Goal: Information Seeking & Learning: Find specific fact

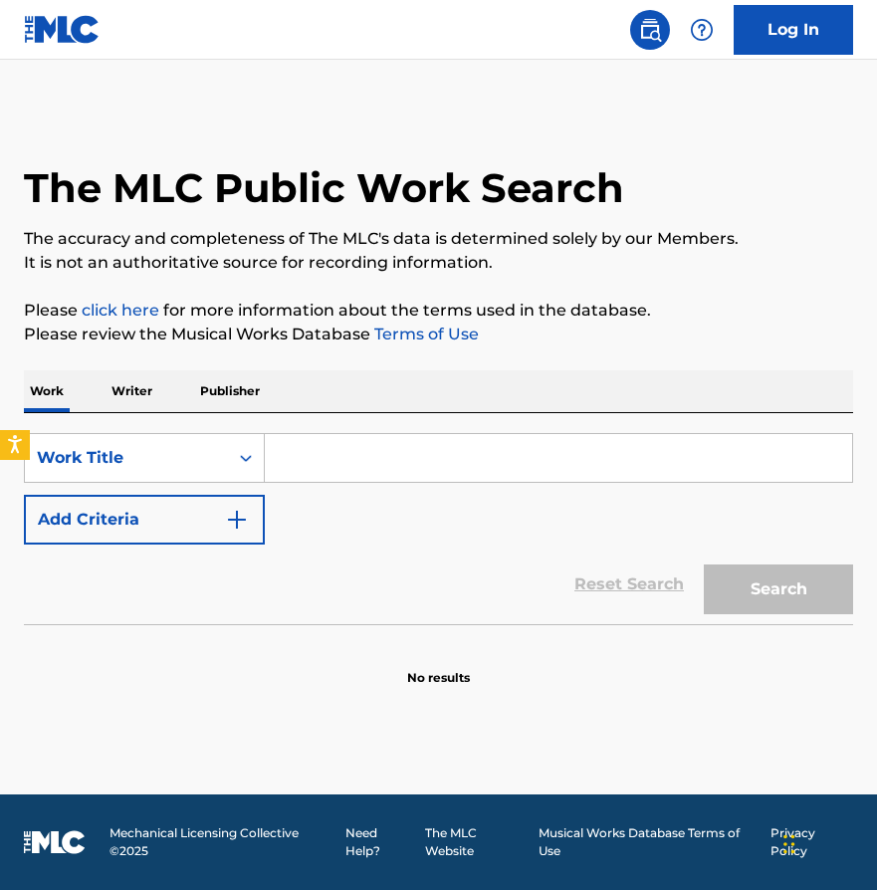
click at [411, 463] on input "Search Form" at bounding box center [559, 458] width 588 height 48
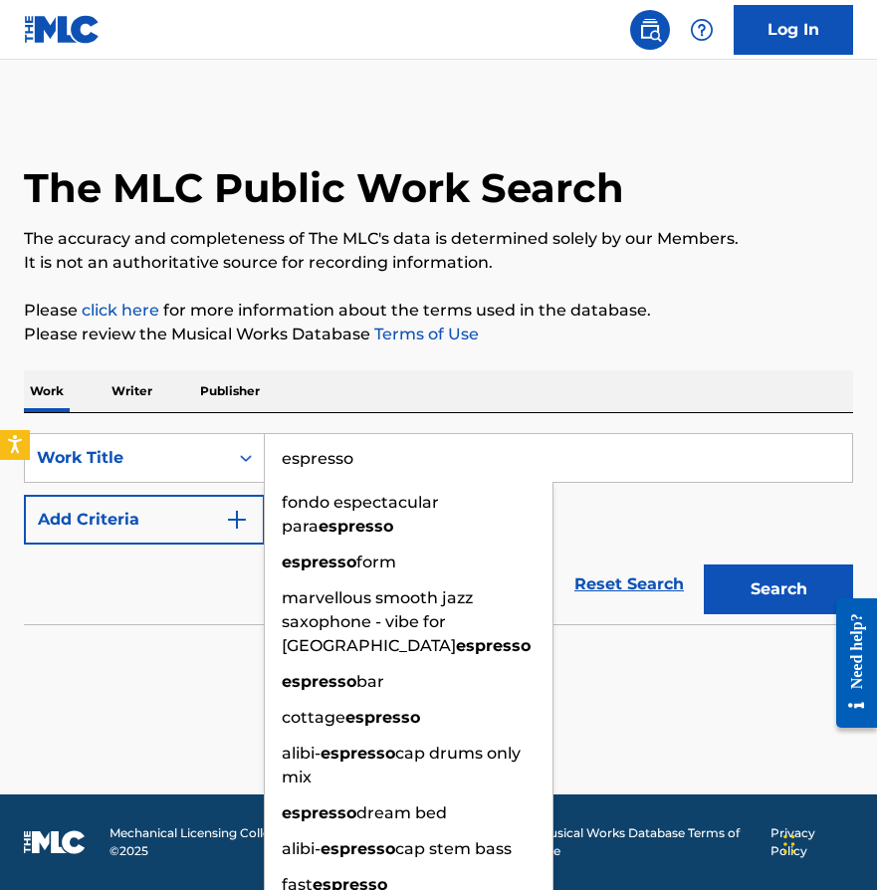
type input "espresso"
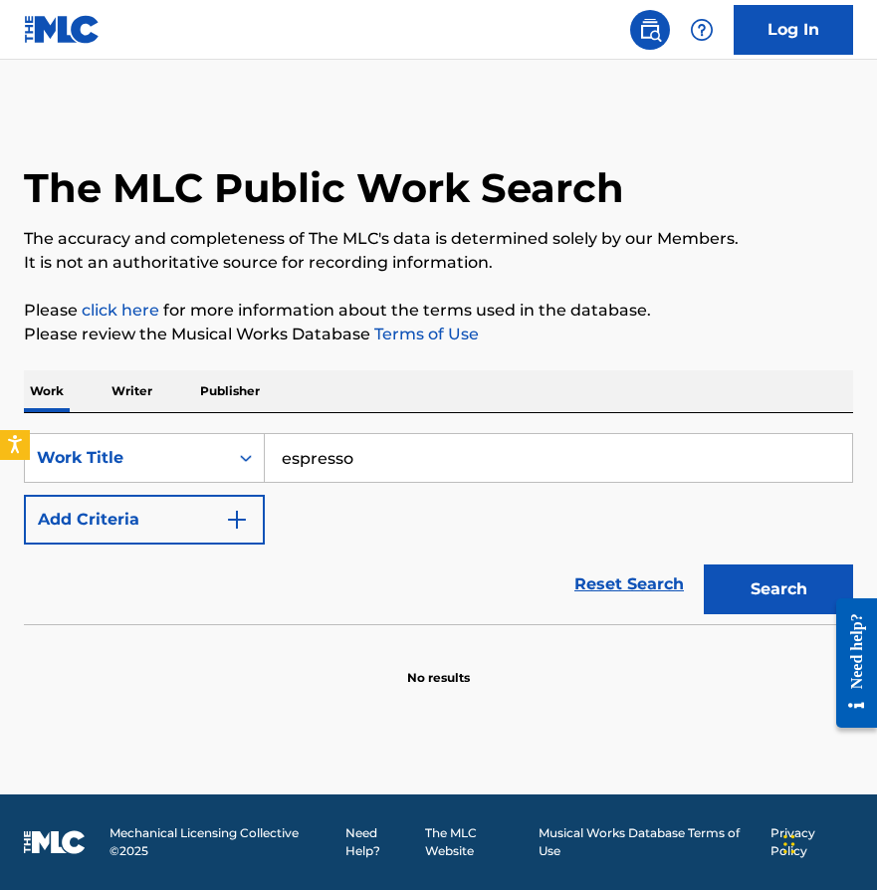
click at [232, 526] on img "Search Form" at bounding box center [237, 520] width 24 height 24
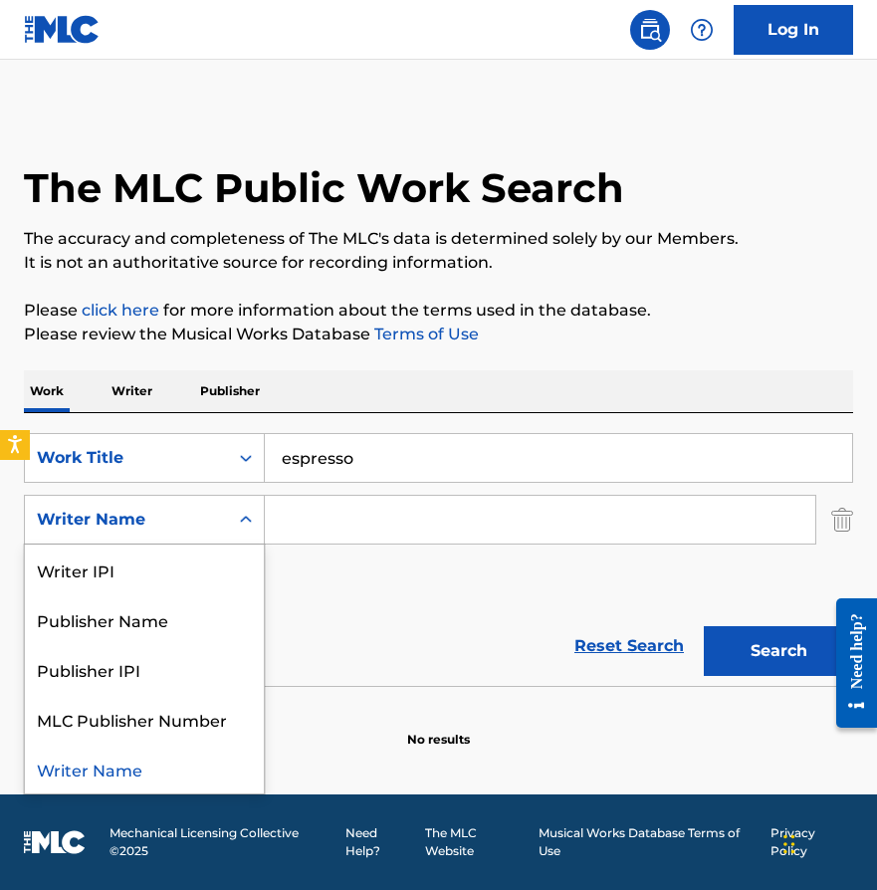
click at [238, 515] on icon "Search Form" at bounding box center [246, 520] width 20 height 20
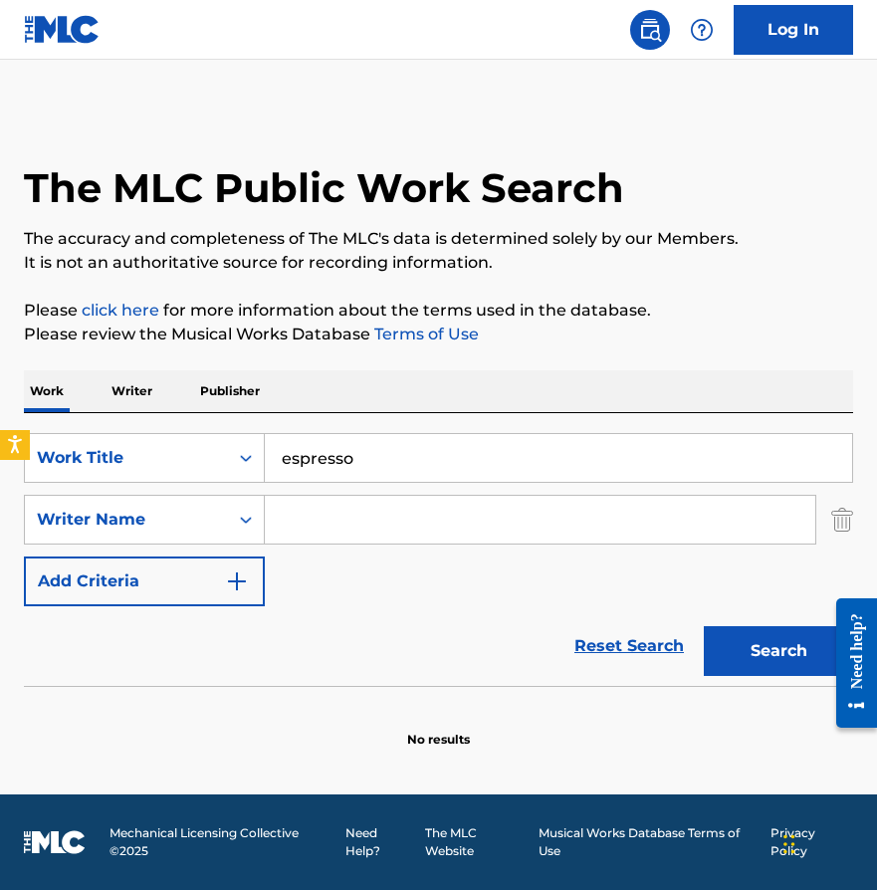
click at [250, 515] on icon "Search Form" at bounding box center [246, 520] width 20 height 20
click at [317, 512] on input "Search Form" at bounding box center [540, 520] width 551 height 48
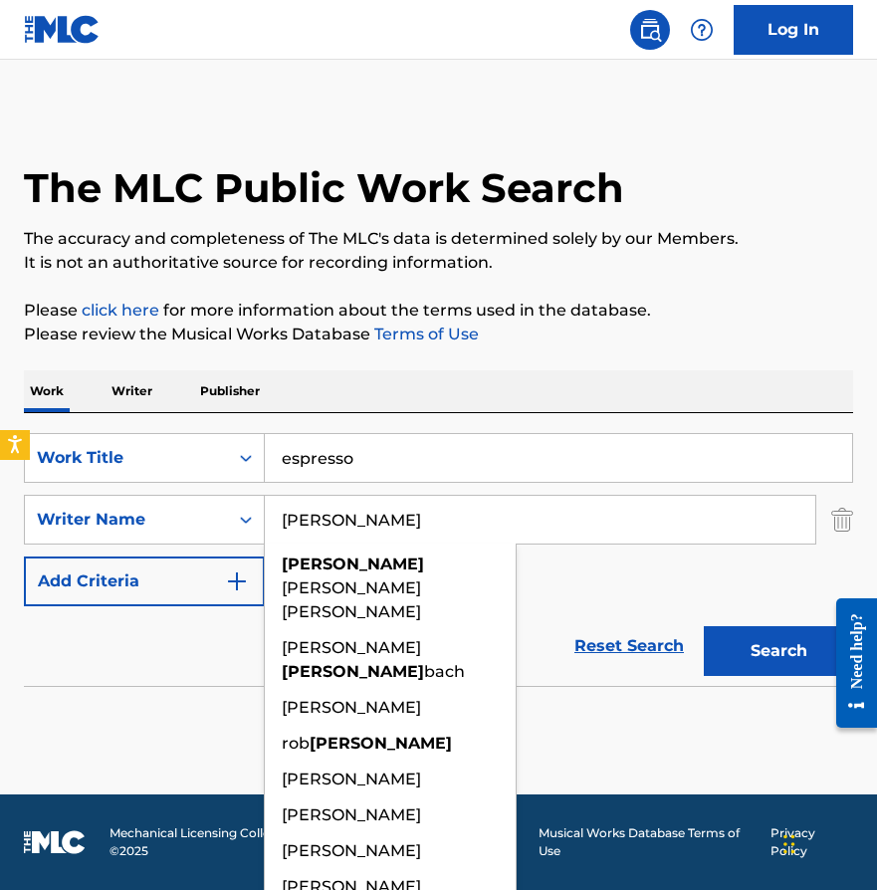
type input "[PERSON_NAME]"
click at [704, 626] on button "Search" at bounding box center [778, 651] width 149 height 50
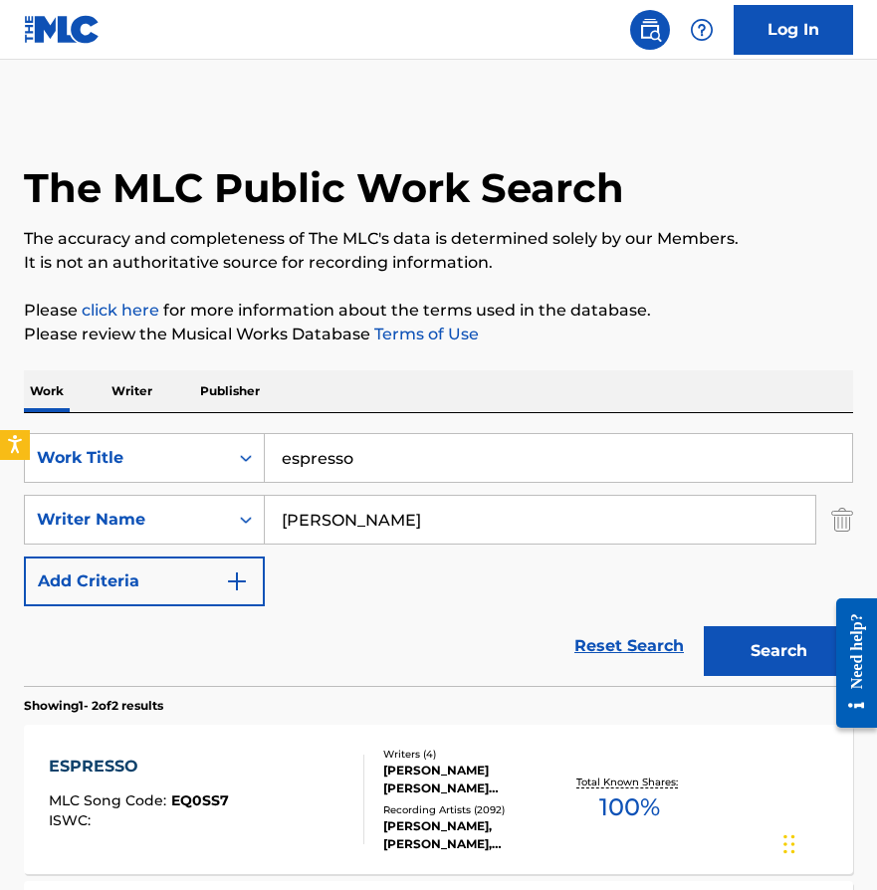
scroll to position [31, 0]
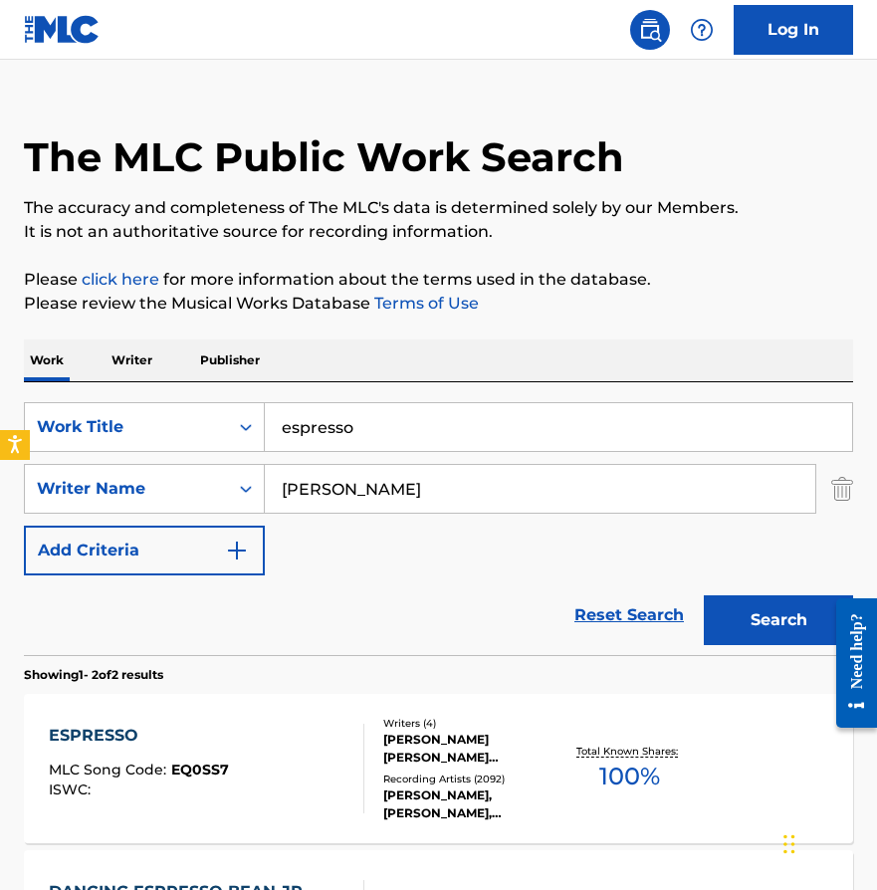
click at [441, 754] on div "[PERSON_NAME] [PERSON_NAME] [PERSON_NAME], [PERSON_NAME], [PERSON_NAME]" at bounding box center [472, 749] width 178 height 36
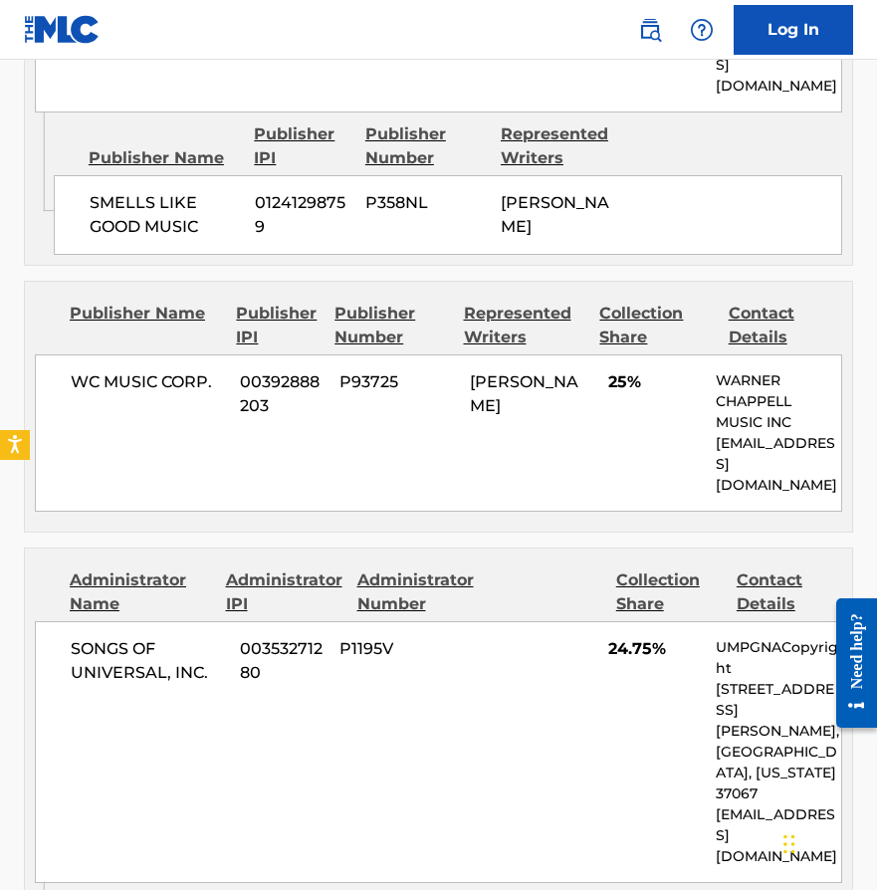
scroll to position [1928, 0]
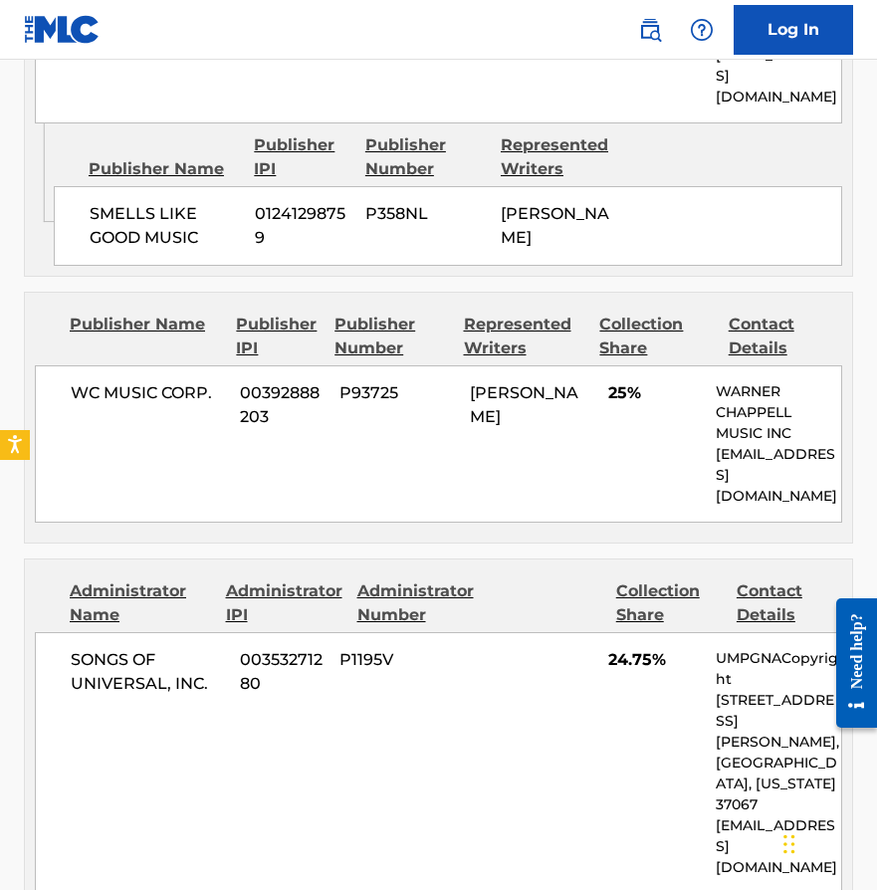
drag, startPoint x: 533, startPoint y: 422, endPoint x: 461, endPoint y: 386, distance: 80.2
click at [461, 386] on div "WC MUSIC CORP. 00392888203 P93725 [PERSON_NAME] 25% [PERSON_NAME] MUSIC INC [EM…" at bounding box center [439, 443] width 808 height 157
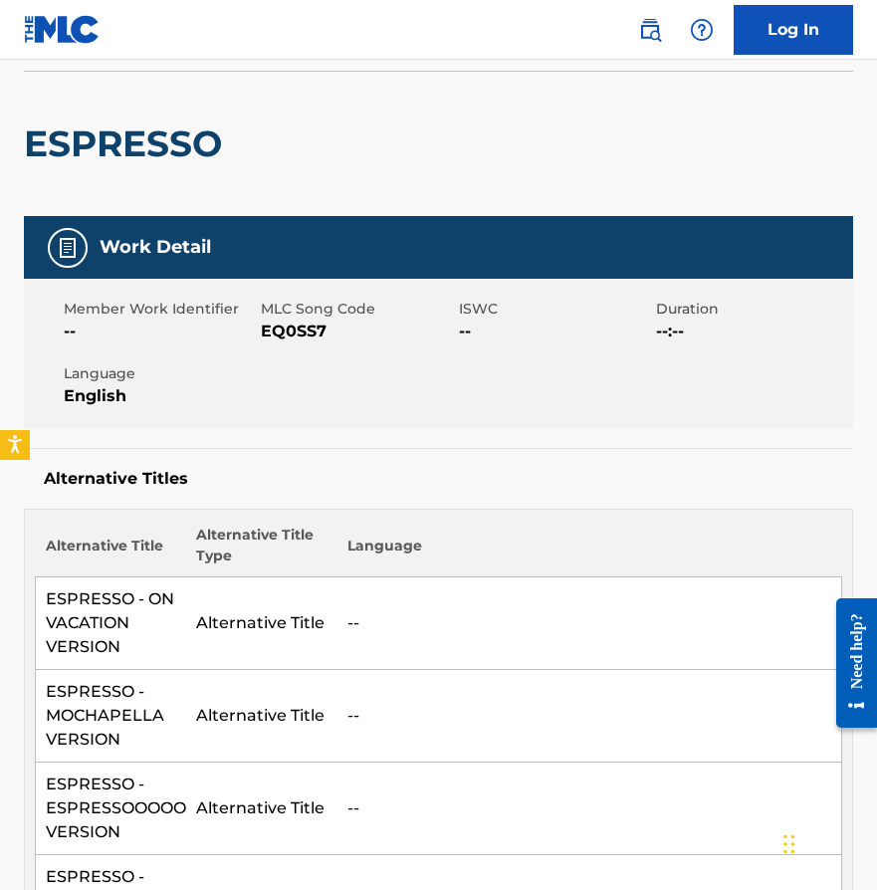
scroll to position [0, 0]
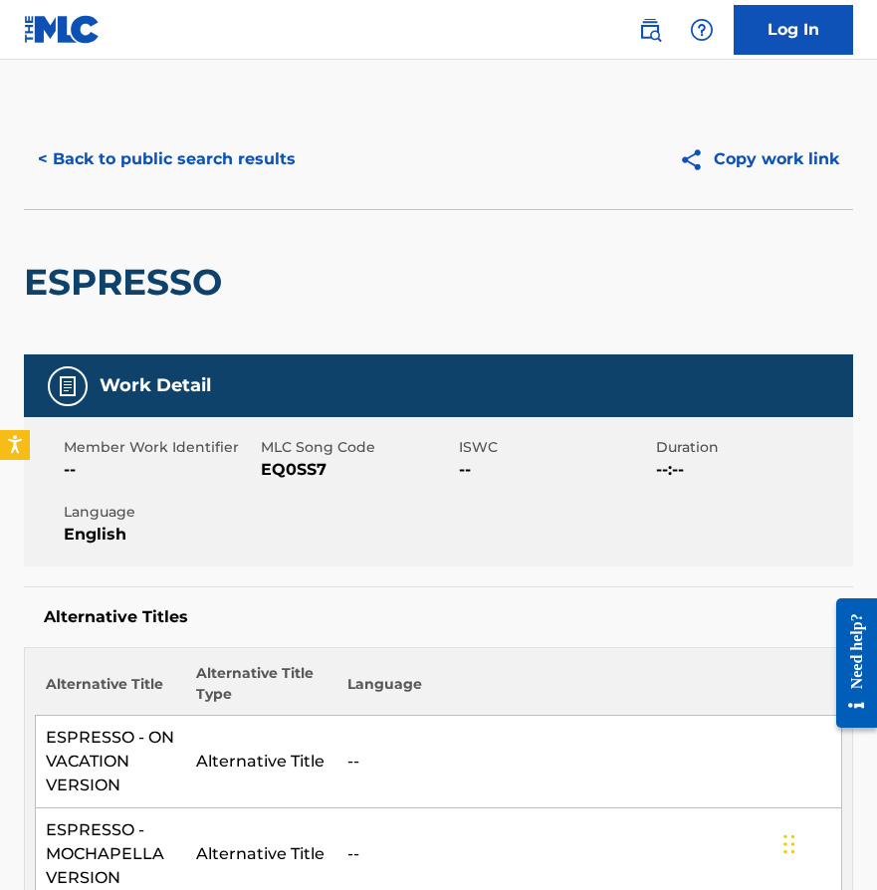
click at [113, 154] on button "< Back to public search results" at bounding box center [167, 159] width 286 height 50
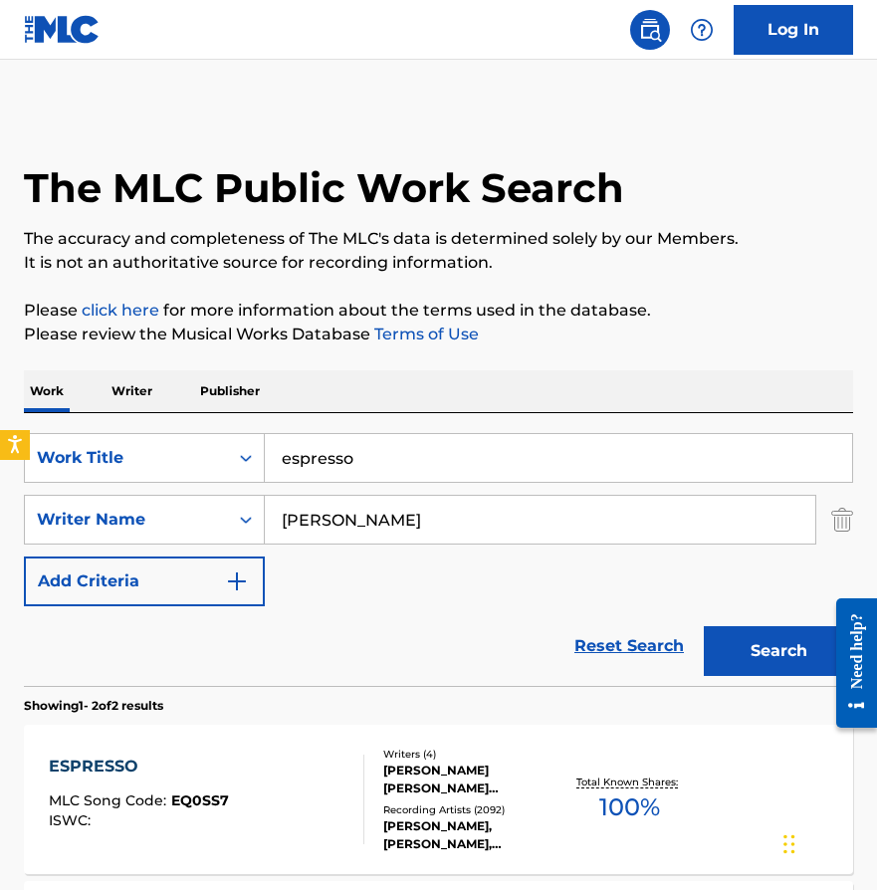
scroll to position [31, 0]
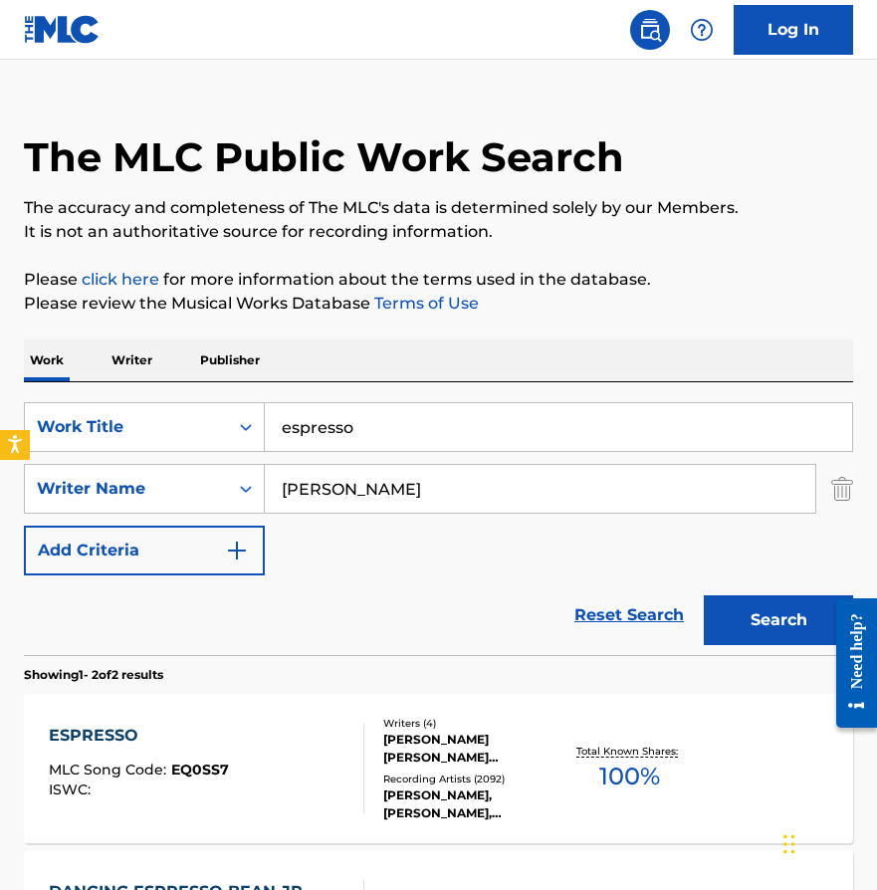
click at [317, 422] on input "espresso" at bounding box center [559, 427] width 588 height 48
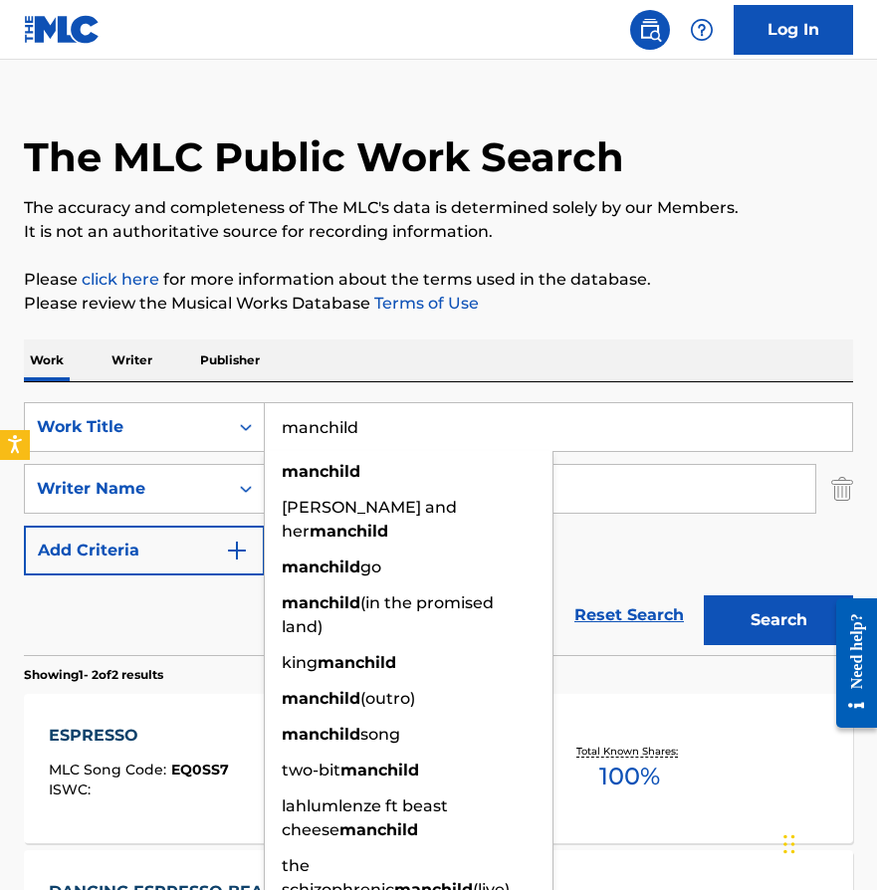
type input "manchild"
click at [417, 347] on div "Work Writer Publisher" at bounding box center [439, 361] width 830 height 42
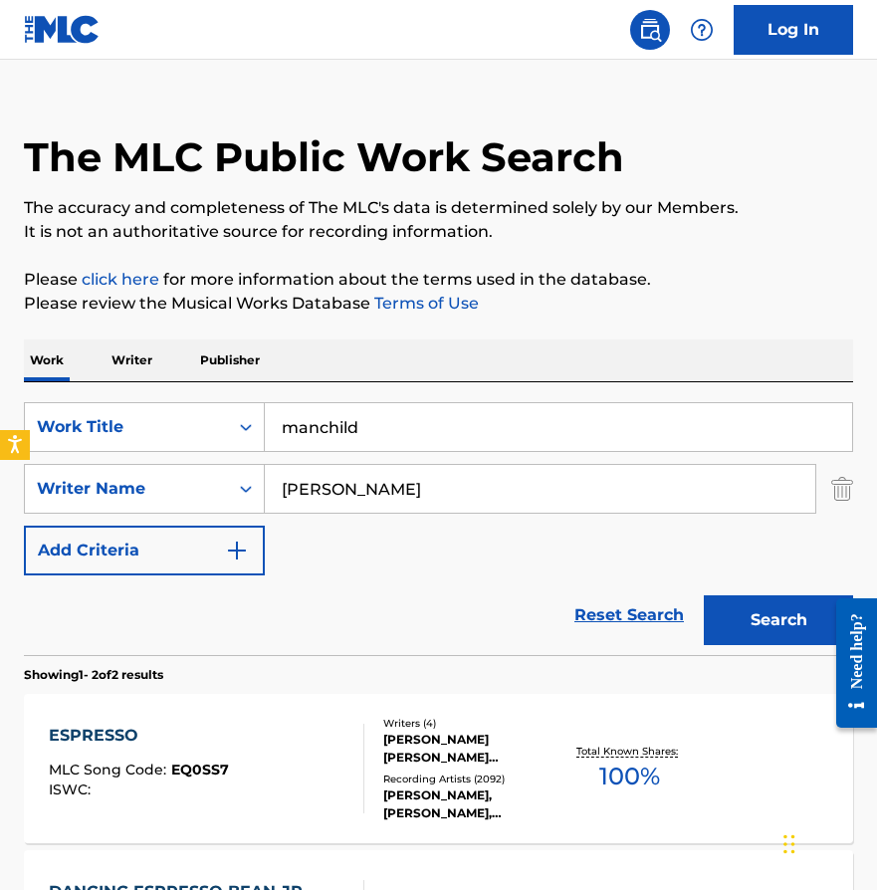
click at [730, 602] on button "Search" at bounding box center [778, 621] width 149 height 50
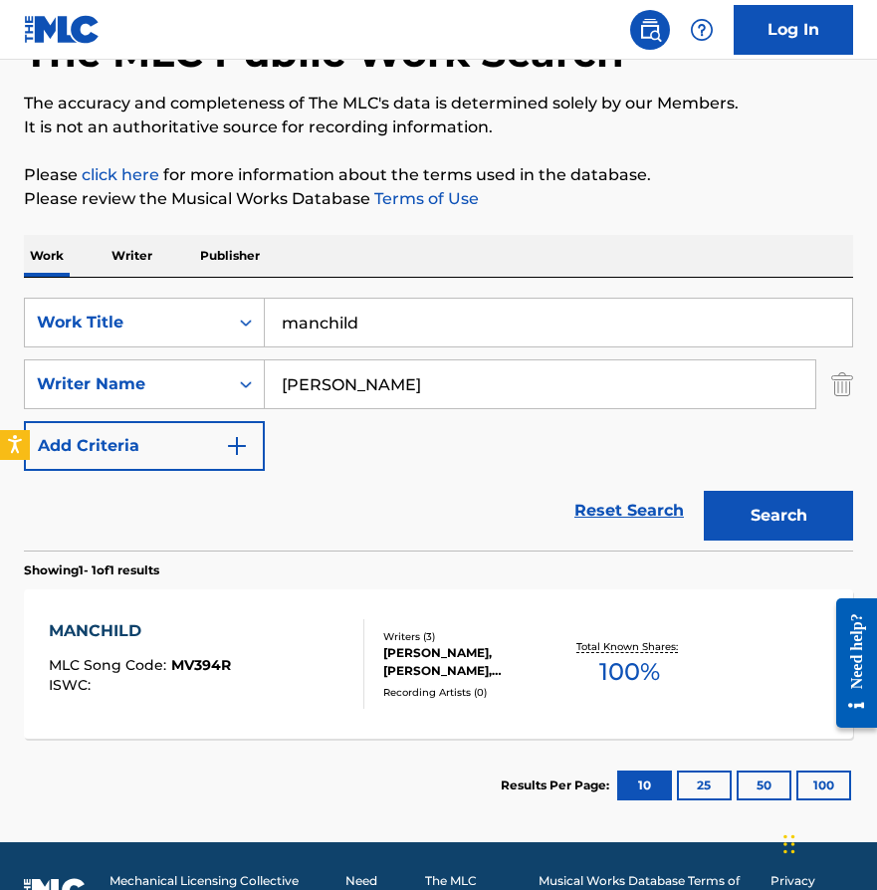
scroll to position [183, 0]
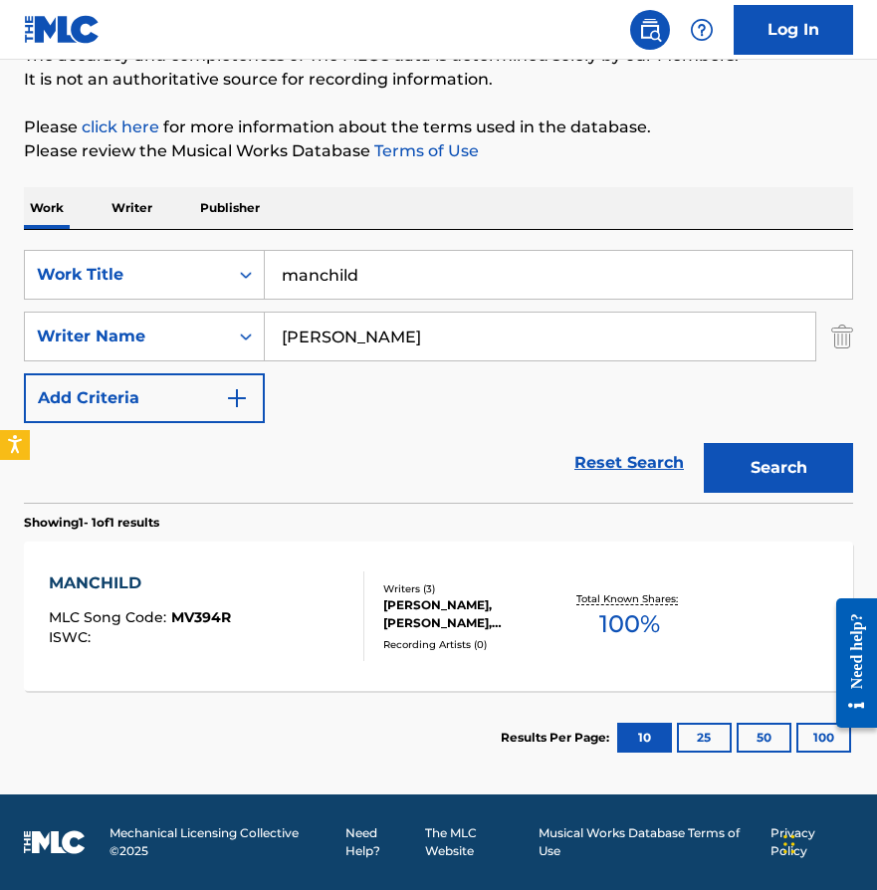
click at [466, 599] on div "[PERSON_NAME], [PERSON_NAME], [PERSON_NAME]" at bounding box center [472, 615] width 178 height 36
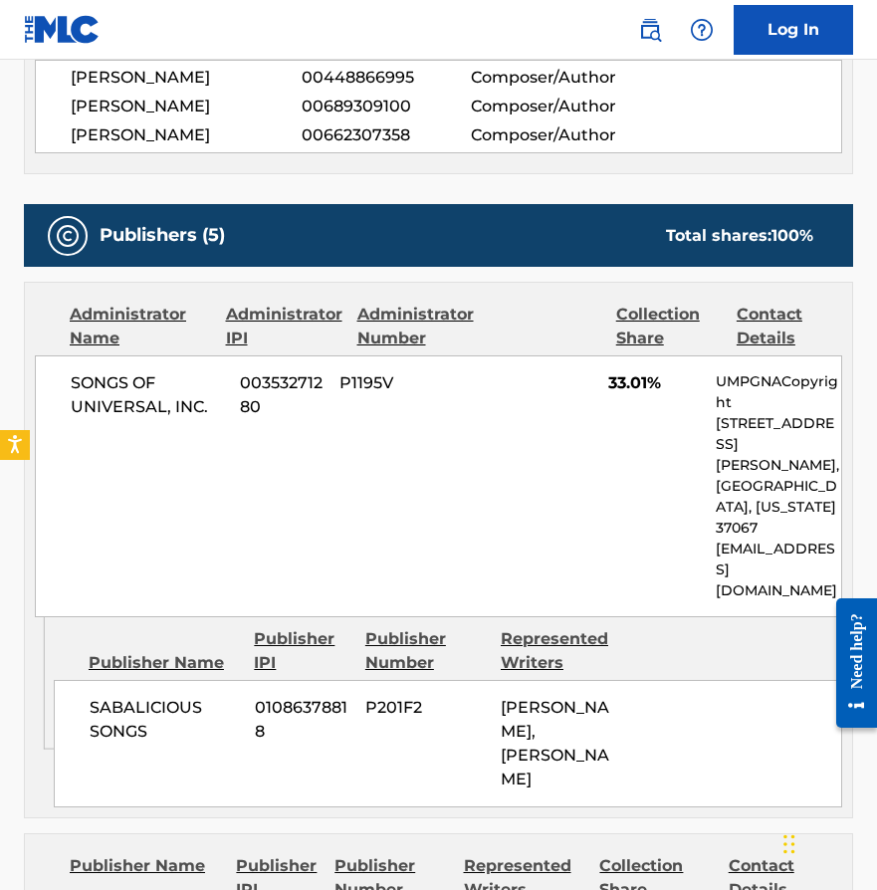
scroll to position [777, 0]
